Goal: Task Accomplishment & Management: Complete application form

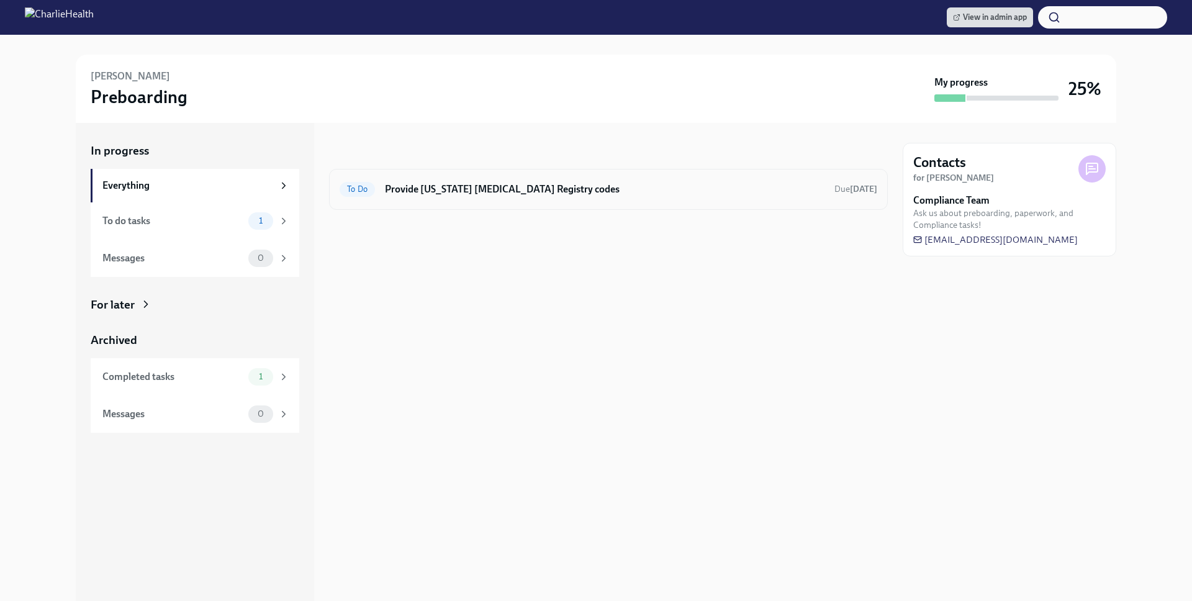
click at [540, 183] on h6 "Provide [US_STATE] [MEDICAL_DATA] Registry codes" at bounding box center [605, 190] width 440 height 14
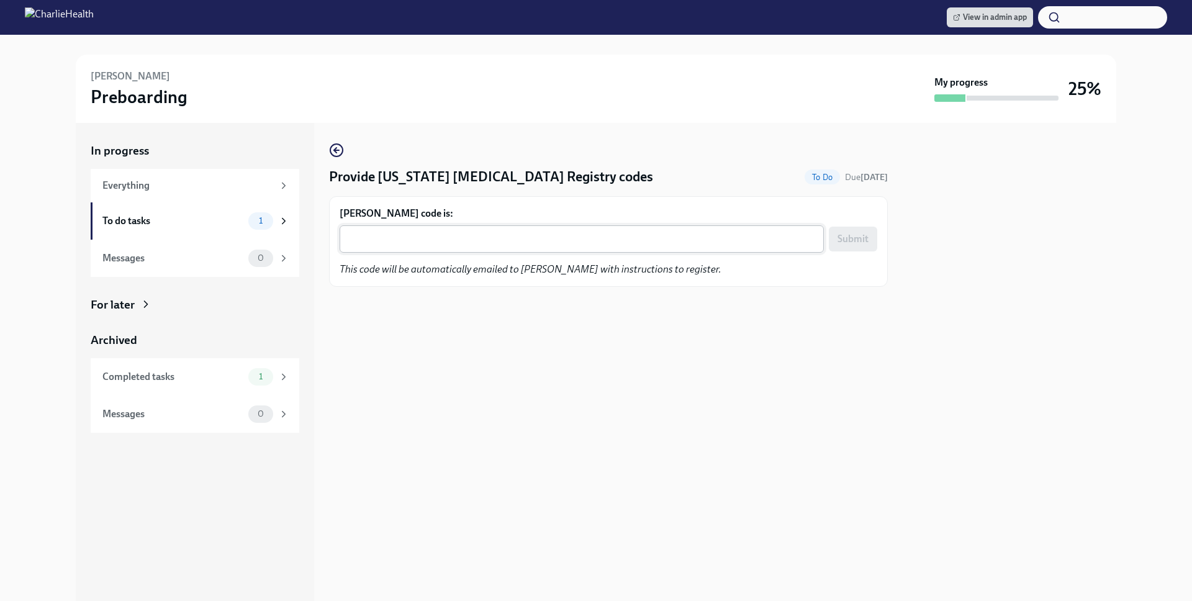
click at [530, 238] on textarea "[PERSON_NAME] code is:" at bounding box center [582, 239] width 470 height 15
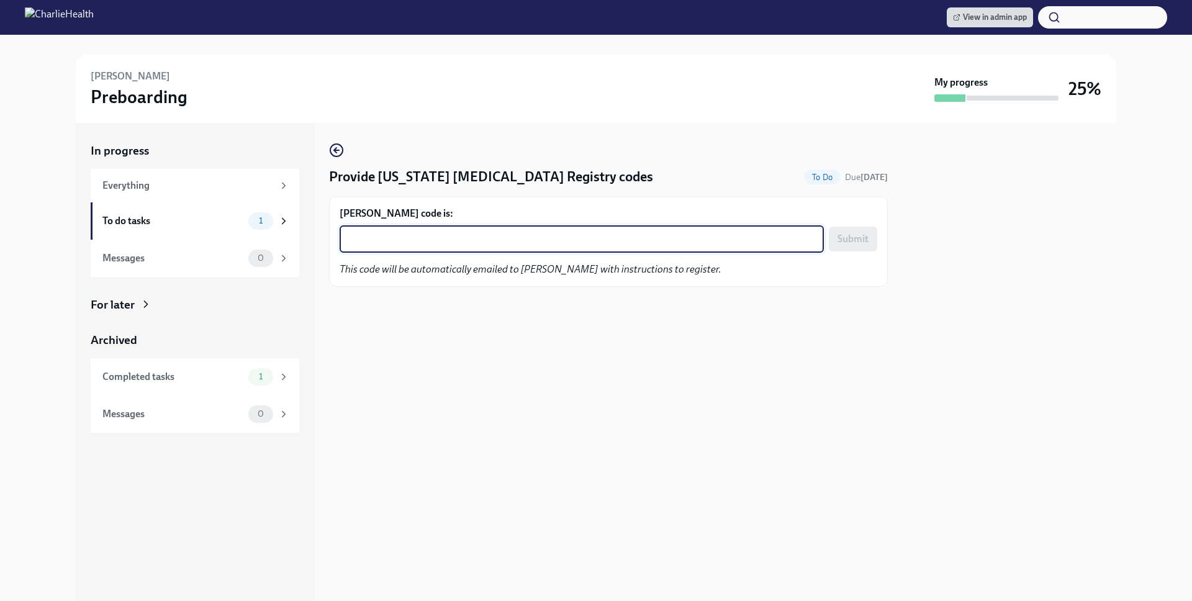
paste textarea "LL7J4ZP6TJ7C"
type textarea "LL7J4ZP6TJ7C"
click at [848, 240] on span "Submit" at bounding box center [853, 239] width 31 height 12
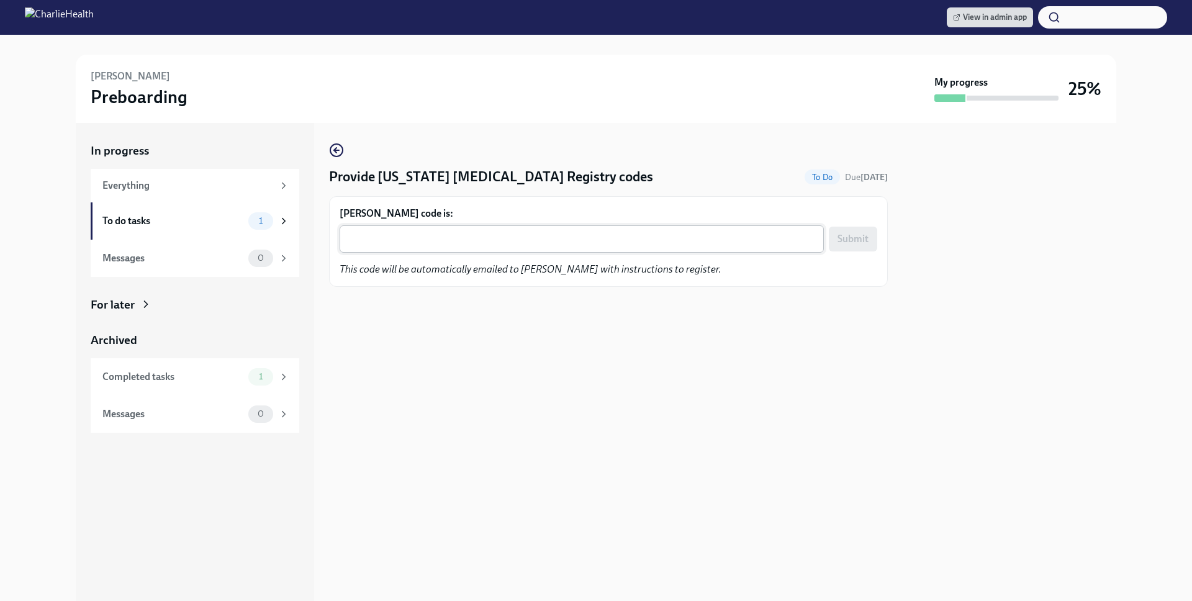
click at [546, 230] on div "x ​" at bounding box center [582, 238] width 484 height 27
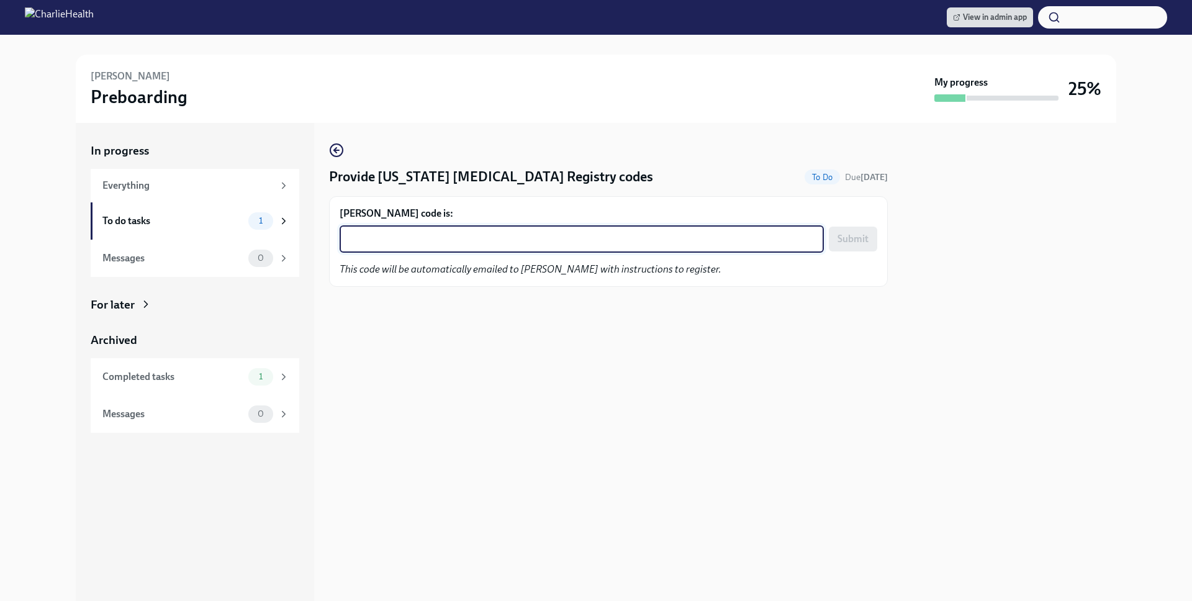
paste textarea "I1A3HG2NWI87"
type textarea "I1A3HG2NWI87"
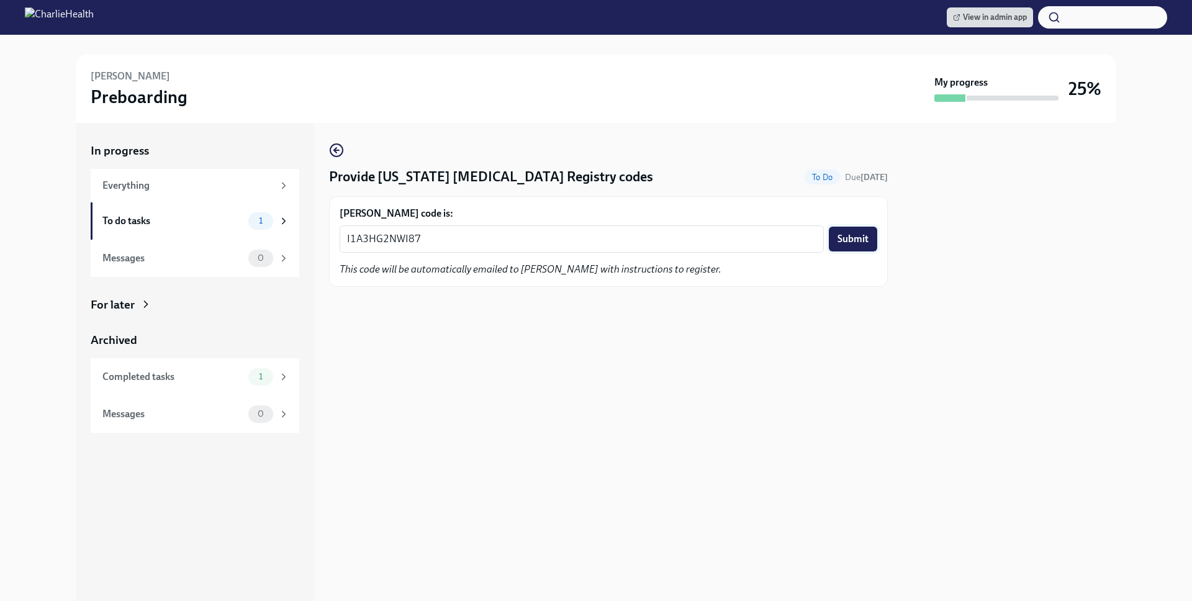
click at [840, 240] on span "Submit" at bounding box center [853, 239] width 31 height 12
